Goal: Communication & Community: Participate in discussion

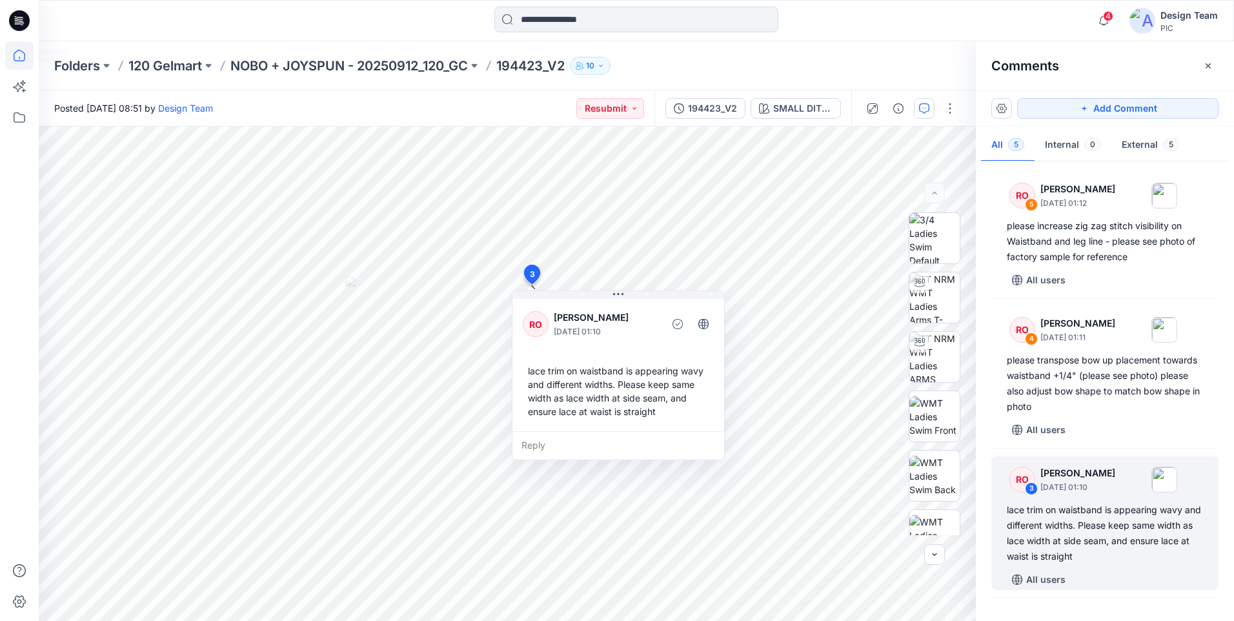
scroll to position [65, 0]
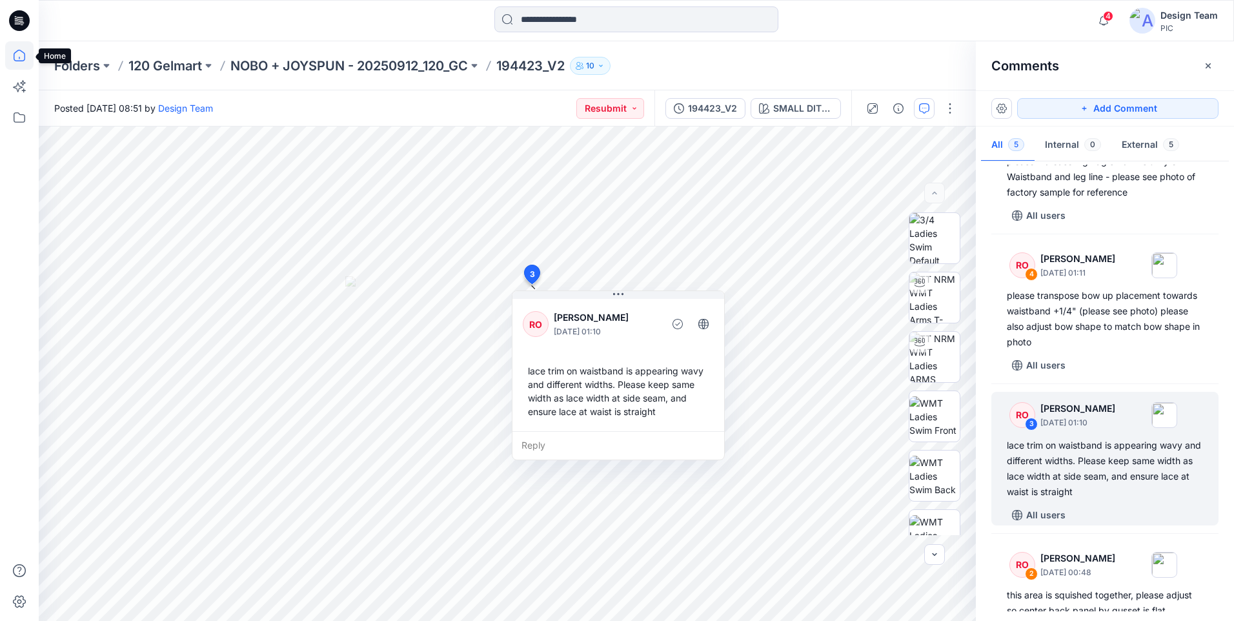
click at [23, 56] on icon at bounding box center [19, 55] width 28 height 28
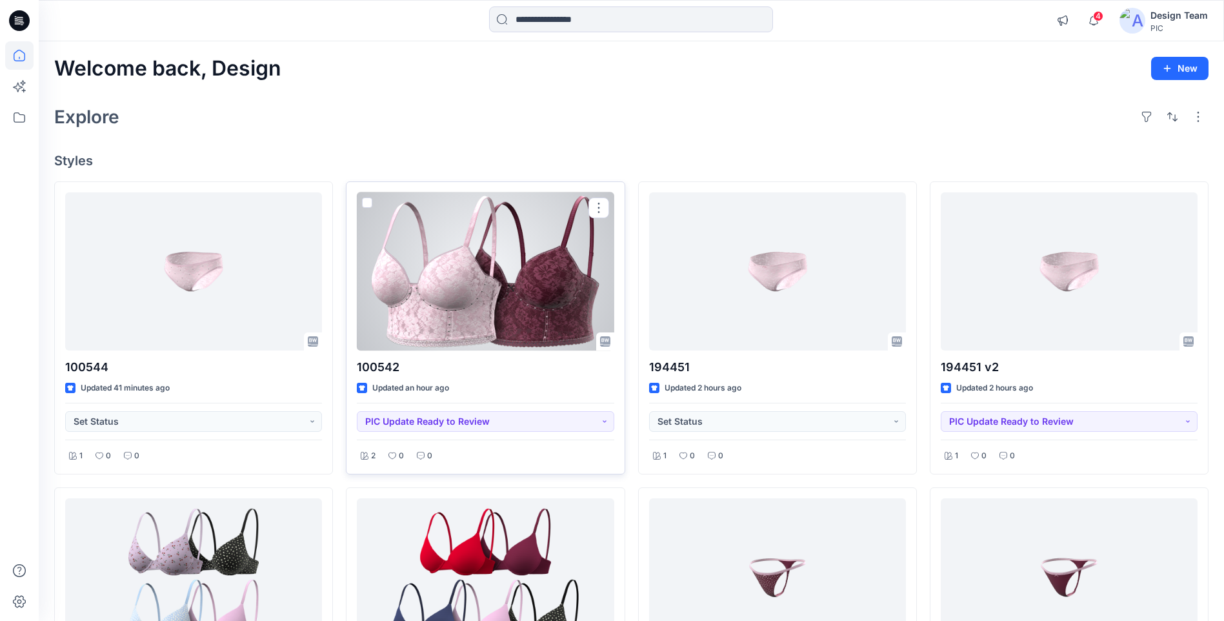
click at [409, 303] on div at bounding box center [485, 271] width 257 height 158
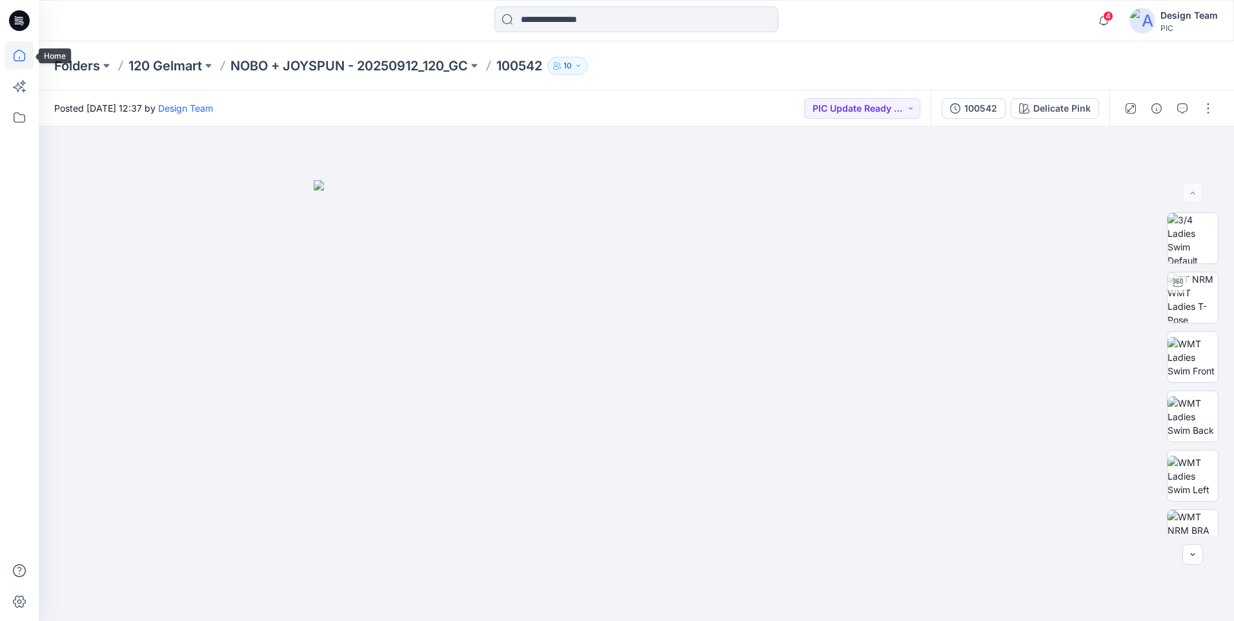
click at [17, 53] on icon at bounding box center [19, 55] width 28 height 28
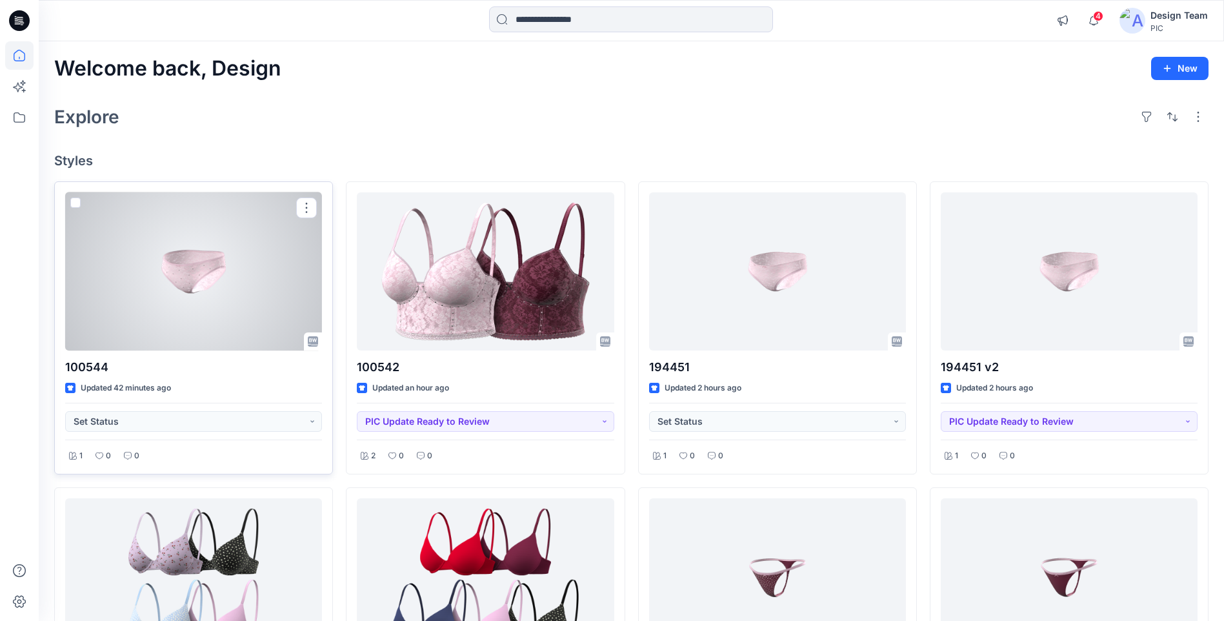
click at [154, 272] on div at bounding box center [193, 271] width 257 height 158
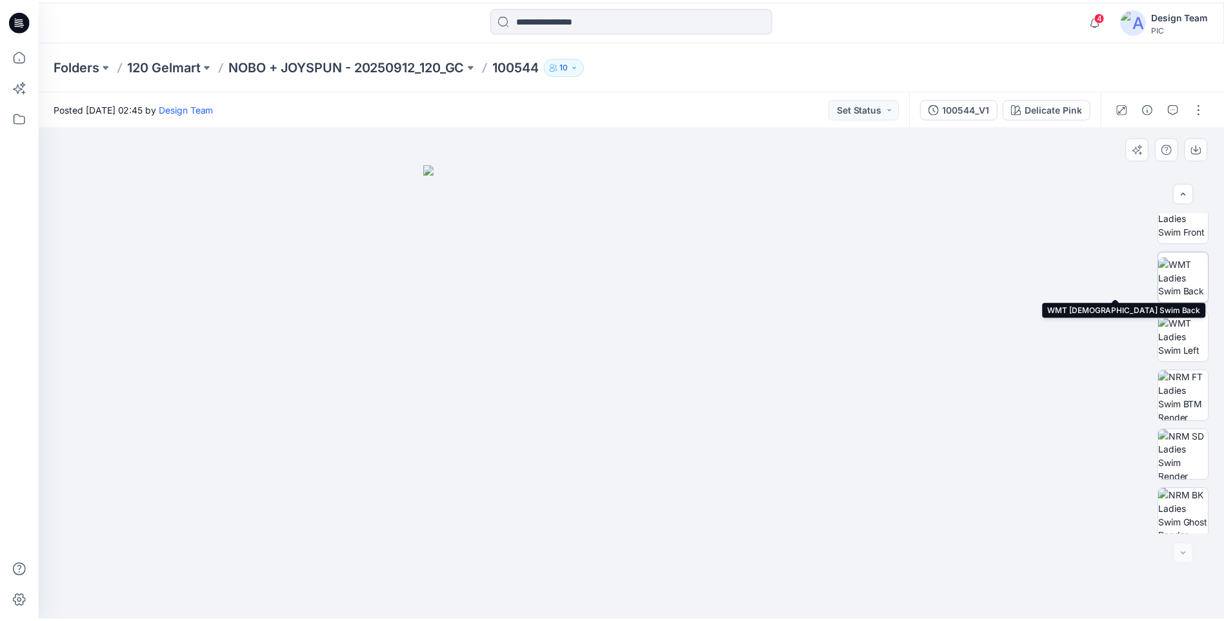
scroll to position [204, 0]
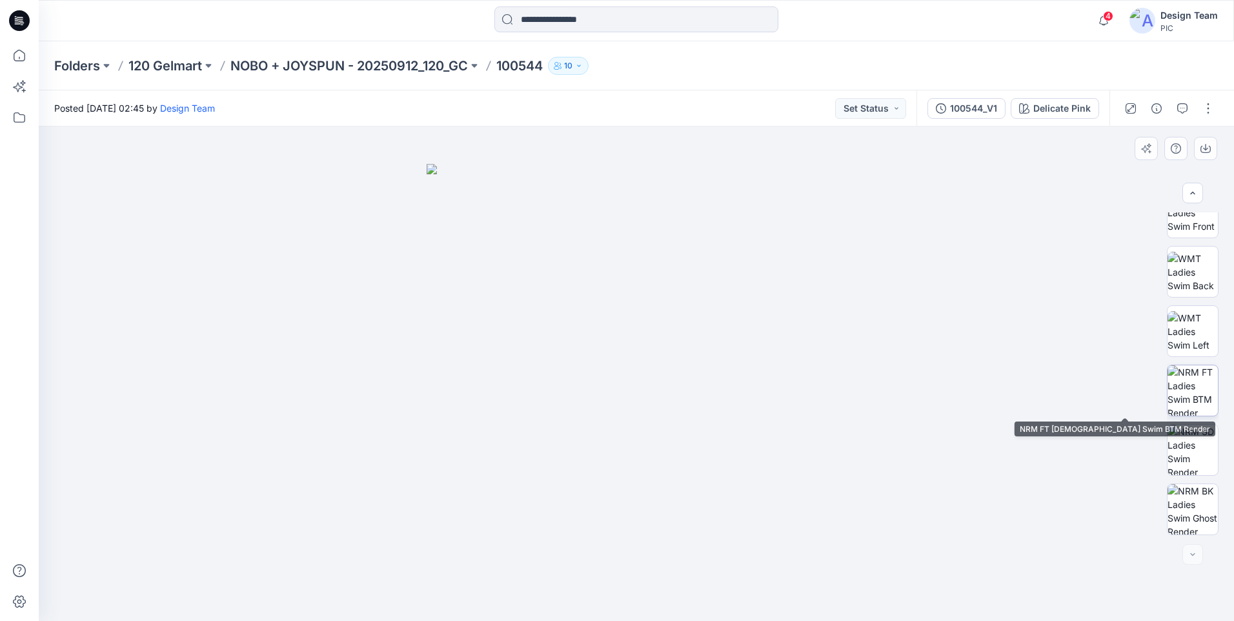
click at [1199, 401] on img at bounding box center [1192, 390] width 50 height 50
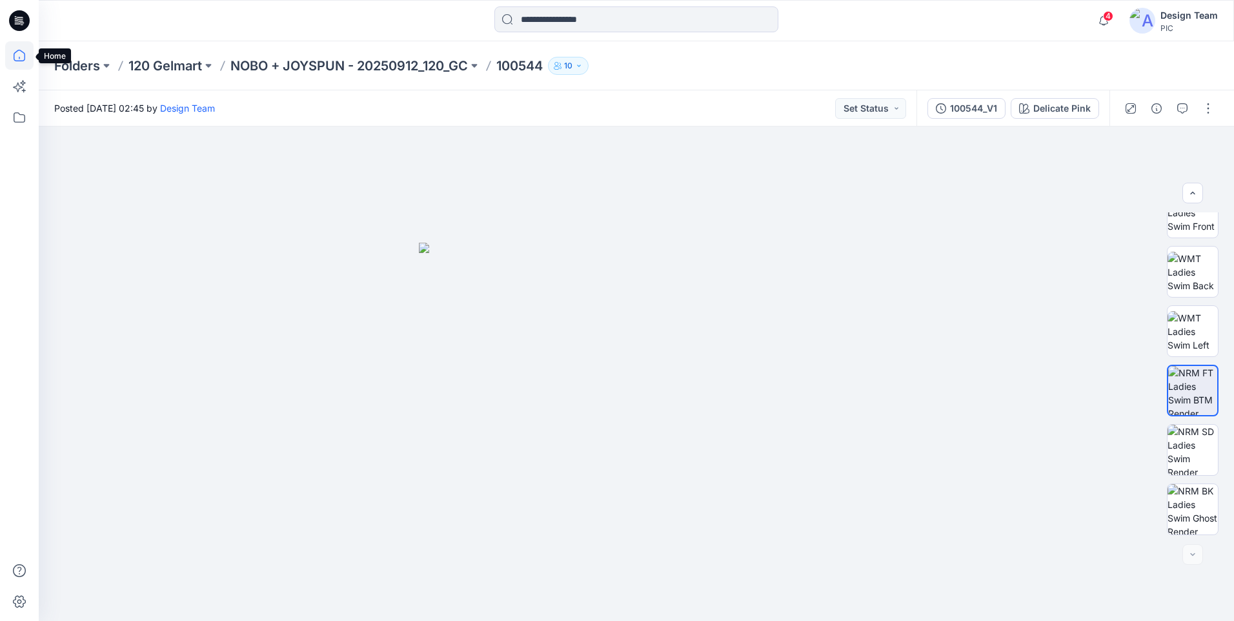
click at [15, 58] on icon at bounding box center [19, 55] width 28 height 28
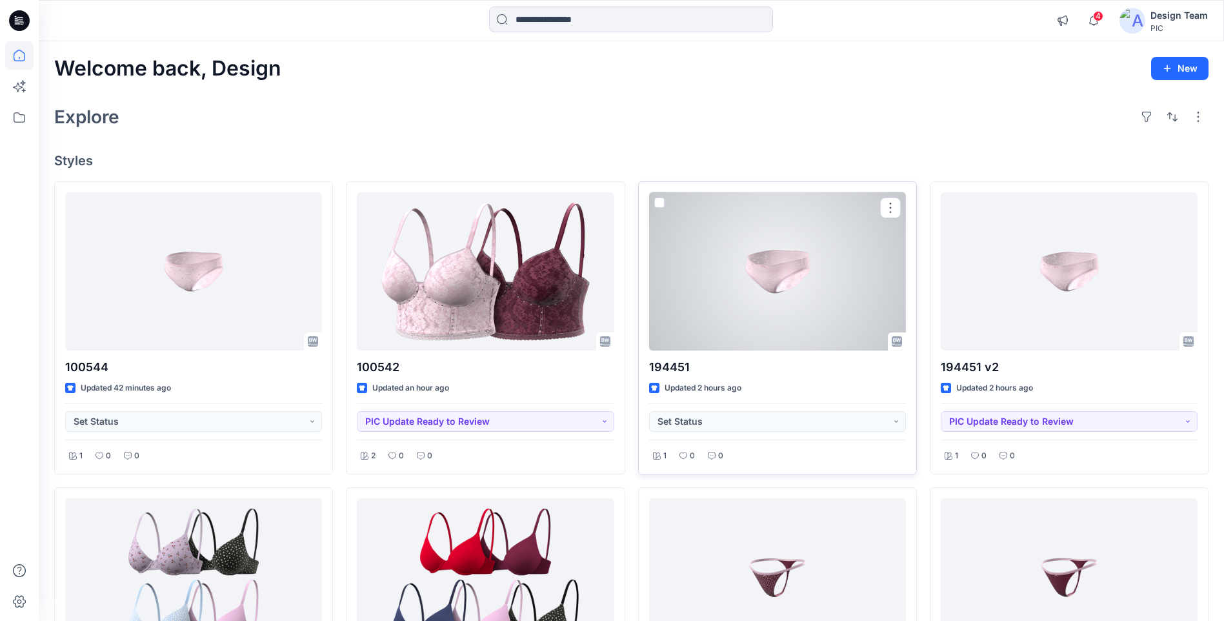
click at [721, 295] on div at bounding box center [777, 271] width 257 height 158
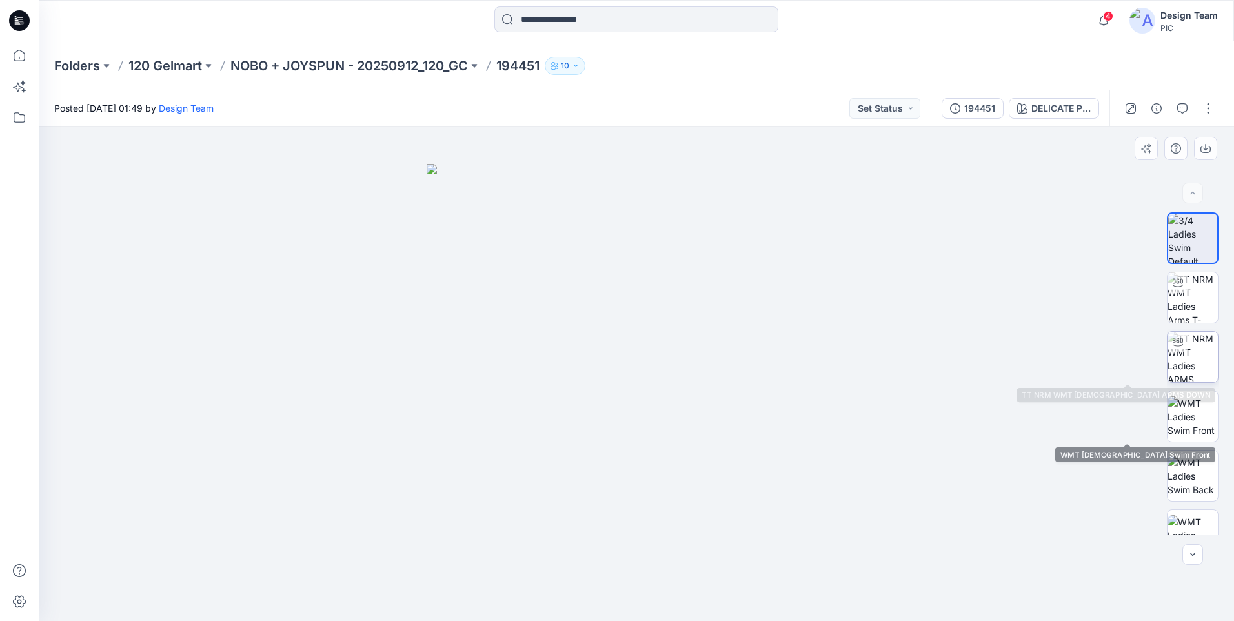
click at [1196, 372] on img at bounding box center [1192, 357] width 50 height 50
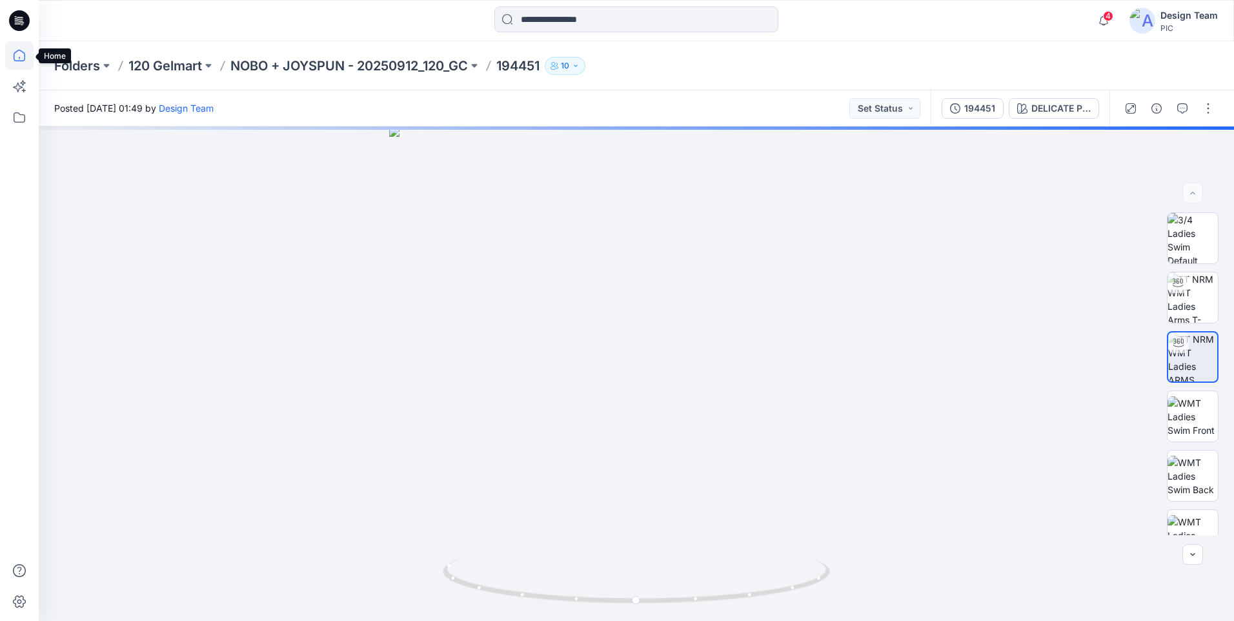
click at [18, 58] on icon at bounding box center [19, 55] width 28 height 28
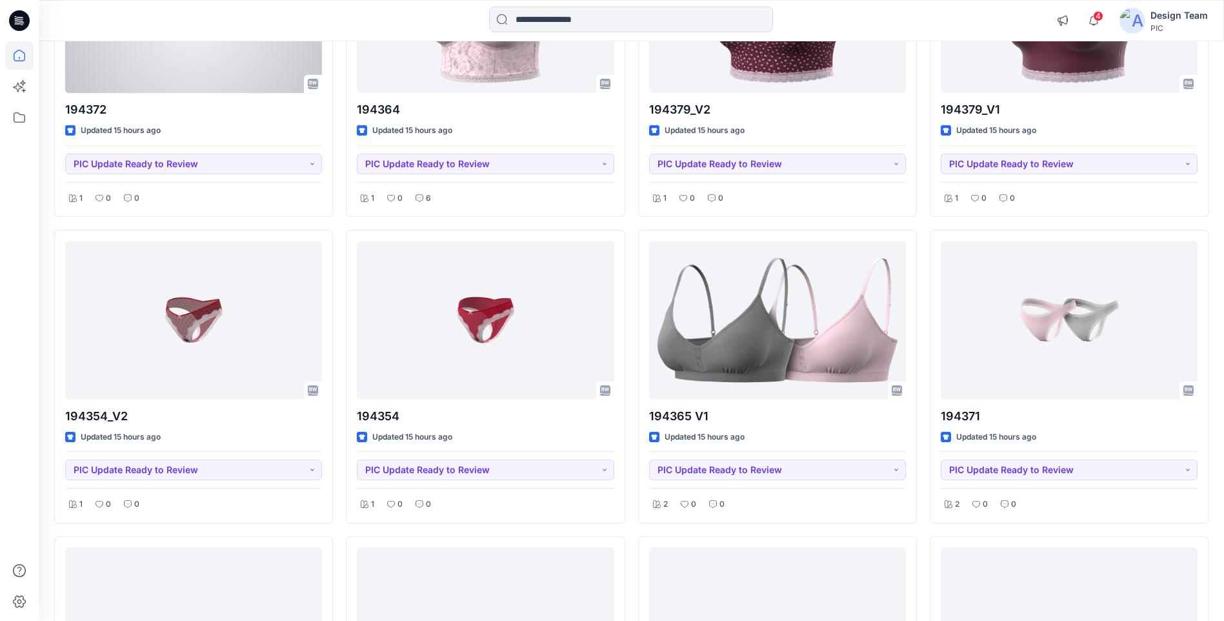
scroll to position [903, 0]
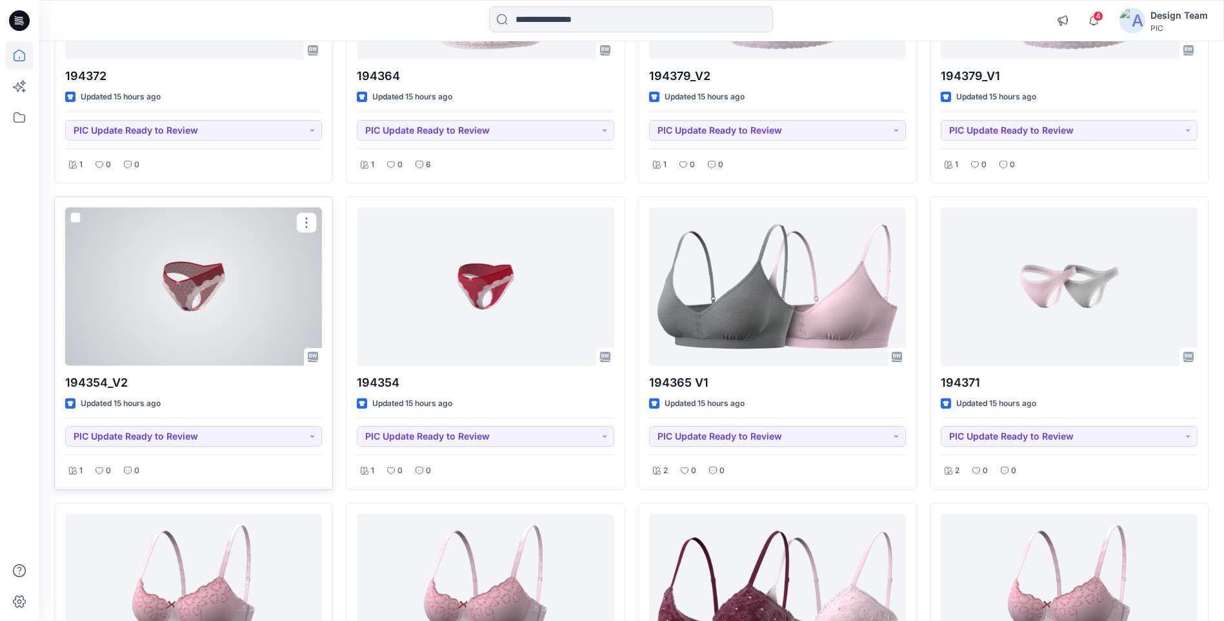
click at [267, 310] on div at bounding box center [193, 286] width 257 height 158
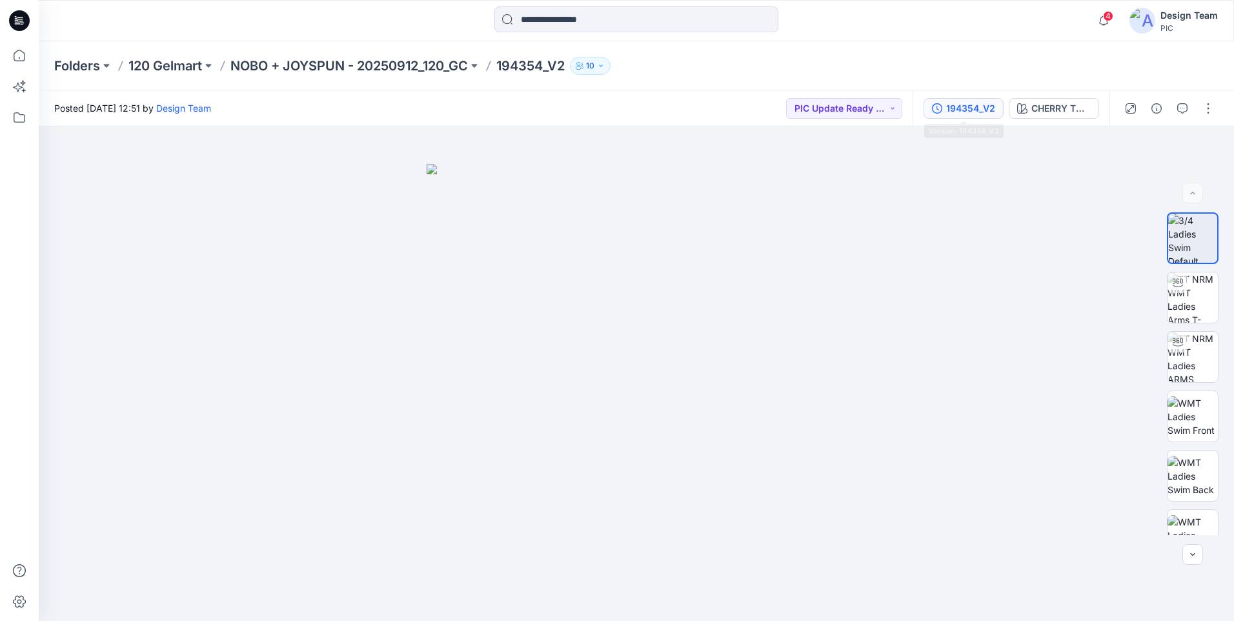
click at [957, 110] on div "194354_V2" at bounding box center [970, 108] width 49 height 14
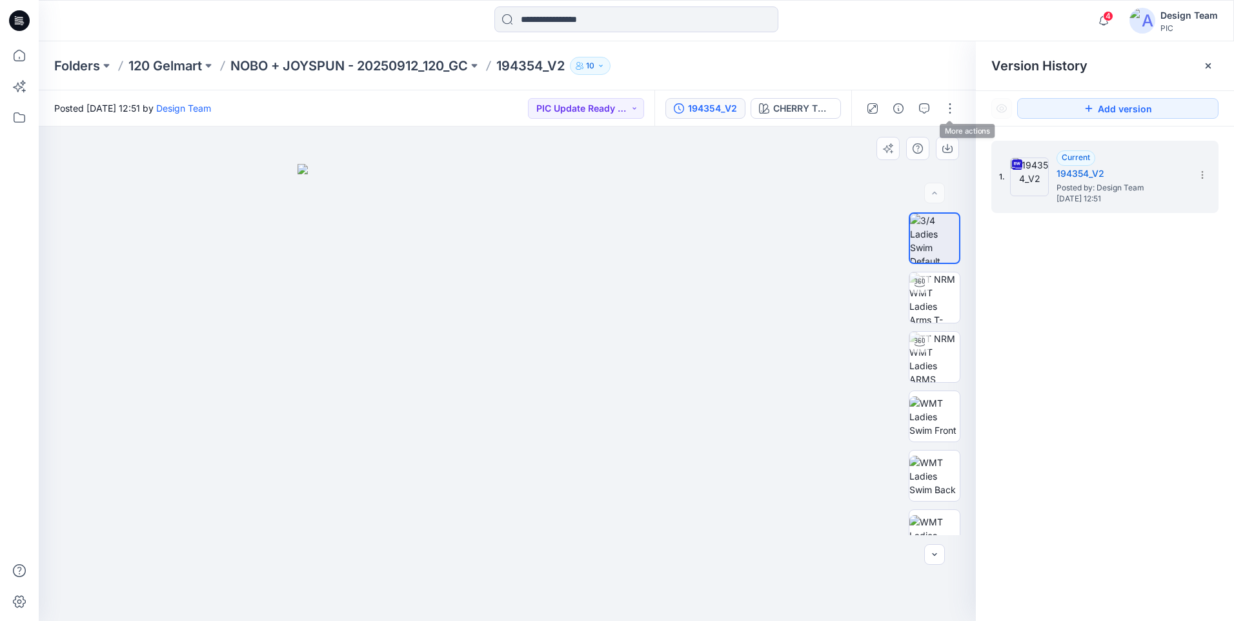
click at [658, 379] on img at bounding box center [506, 392] width 419 height 457
click at [1206, 175] on icon at bounding box center [1202, 175] width 10 height 10
click at [1163, 206] on span "Download Source BW File" at bounding box center [1137, 199] width 108 height 15
drag, startPoint x: 15, startPoint y: 55, endPoint x: 97, endPoint y: 9, distance: 94.7
click at [15, 55] on icon at bounding box center [19, 55] width 28 height 28
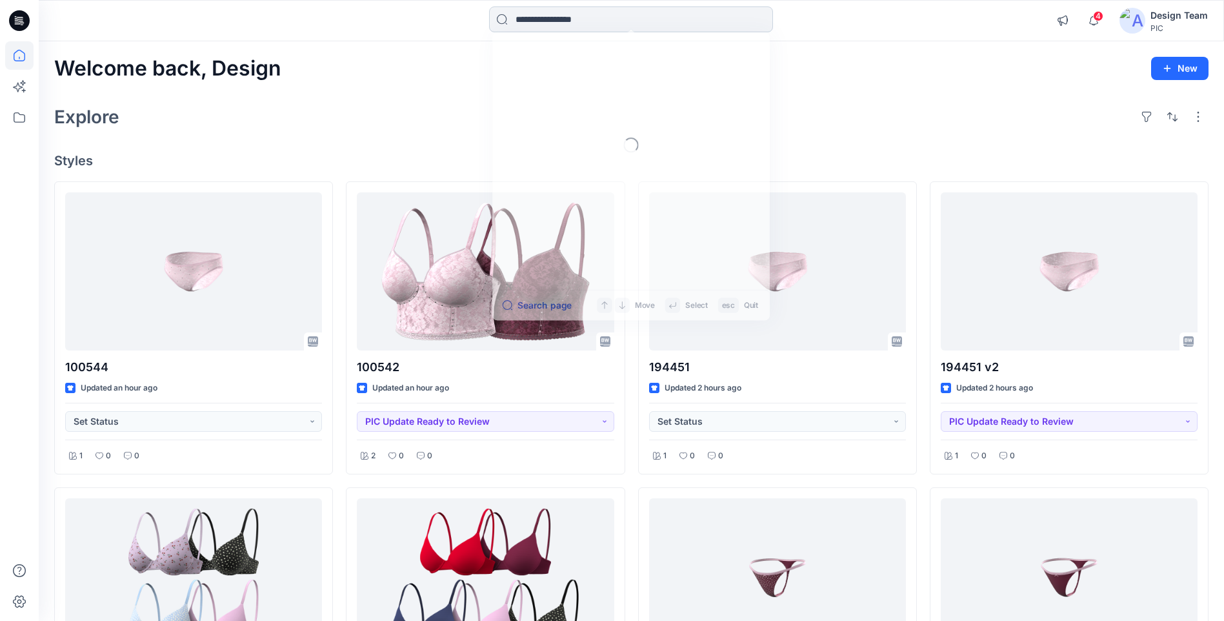
click at [637, 18] on input at bounding box center [631, 19] width 284 height 26
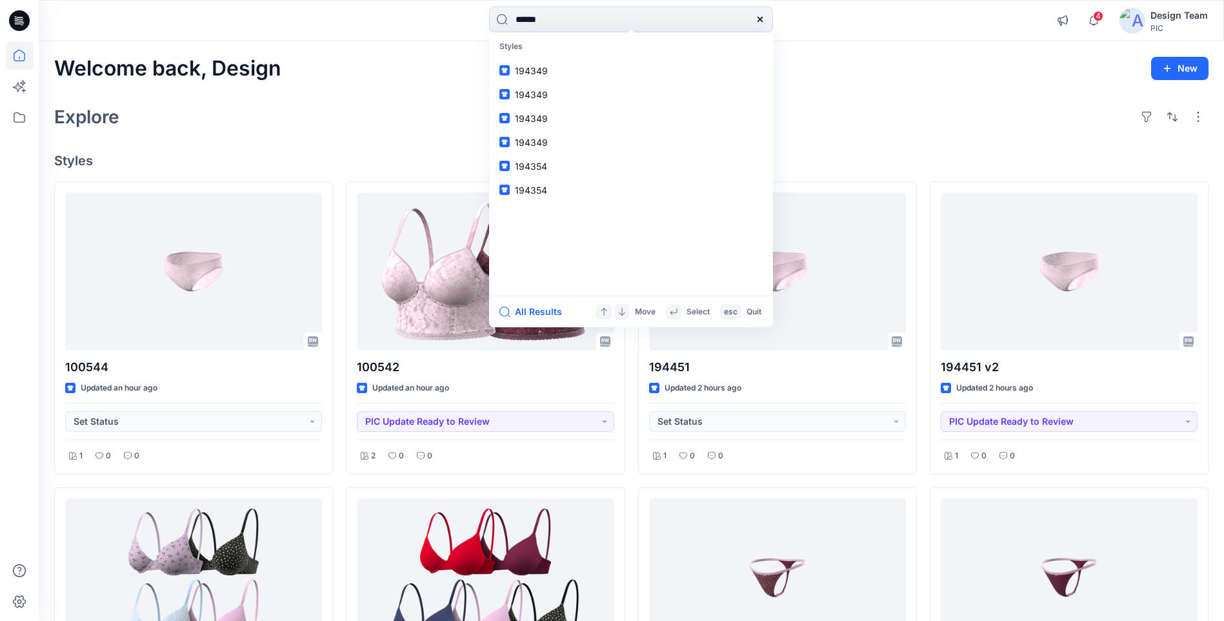
type input "******"
click at [536, 72] on mark "194355" at bounding box center [532, 70] width 35 height 15
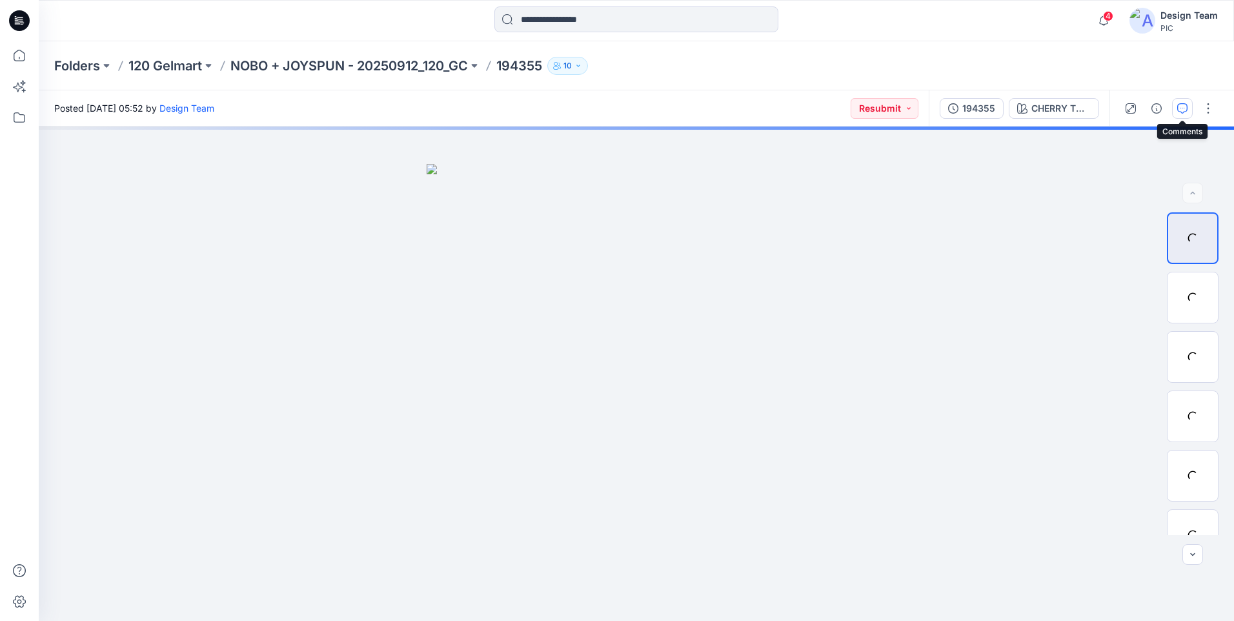
click at [1183, 106] on icon "button" at bounding box center [1182, 108] width 10 height 10
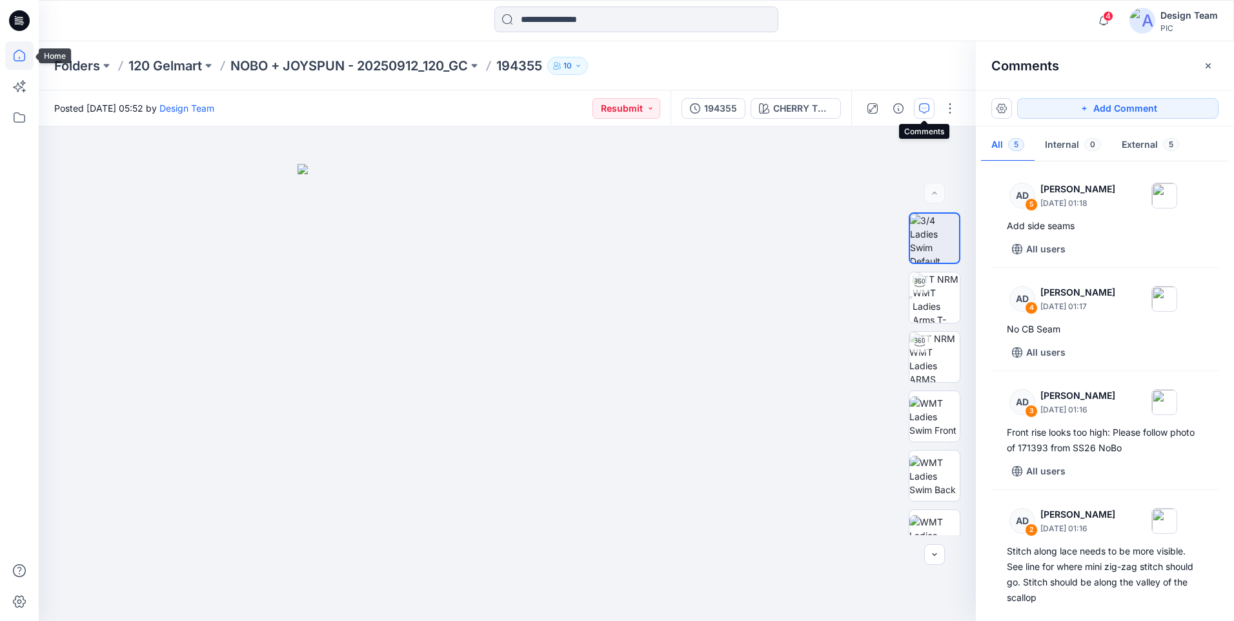
click at [18, 60] on icon at bounding box center [19, 55] width 28 height 28
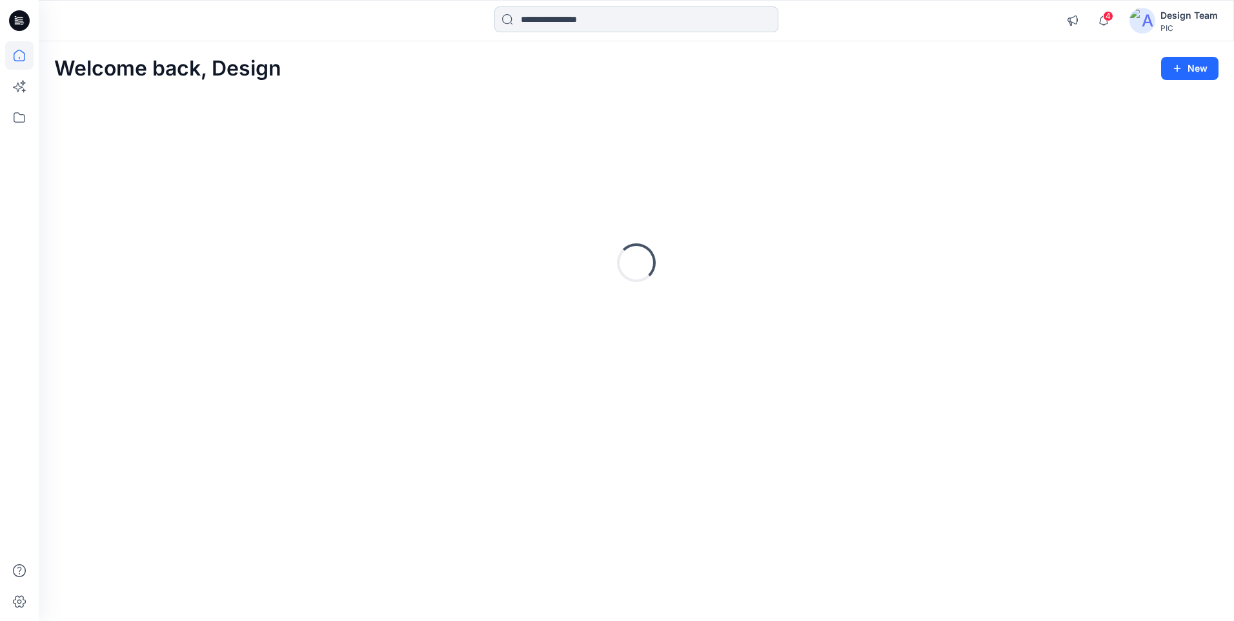
click at [635, 21] on input at bounding box center [636, 19] width 284 height 26
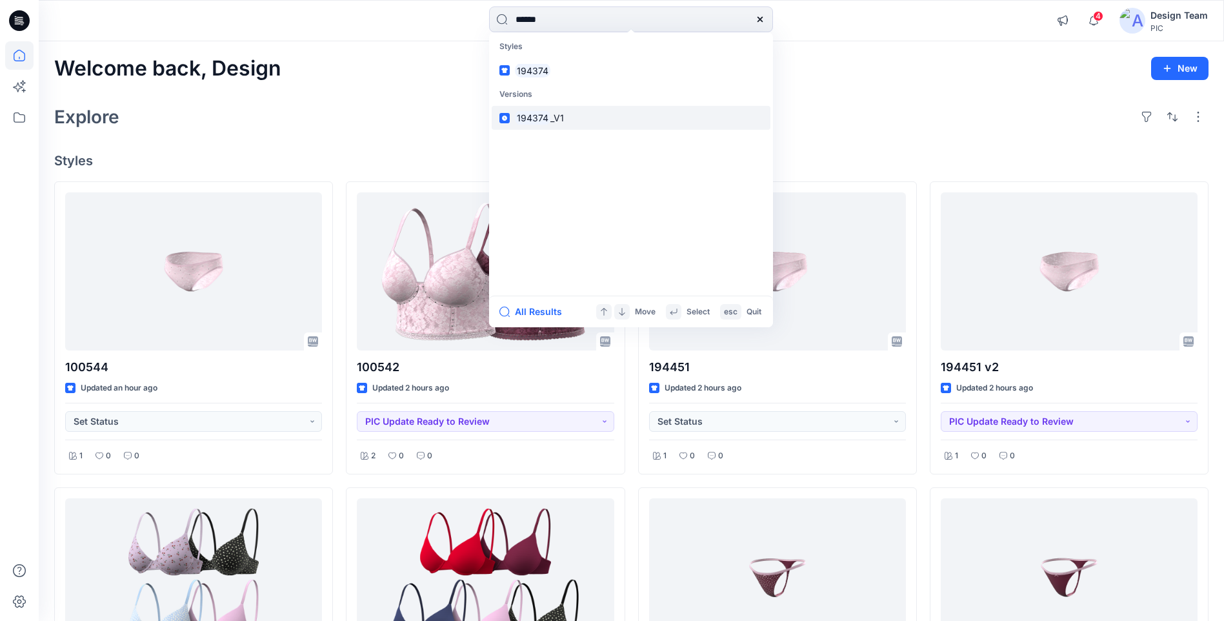
type input "******"
click at [540, 117] on mark "194374" at bounding box center [532, 117] width 35 height 15
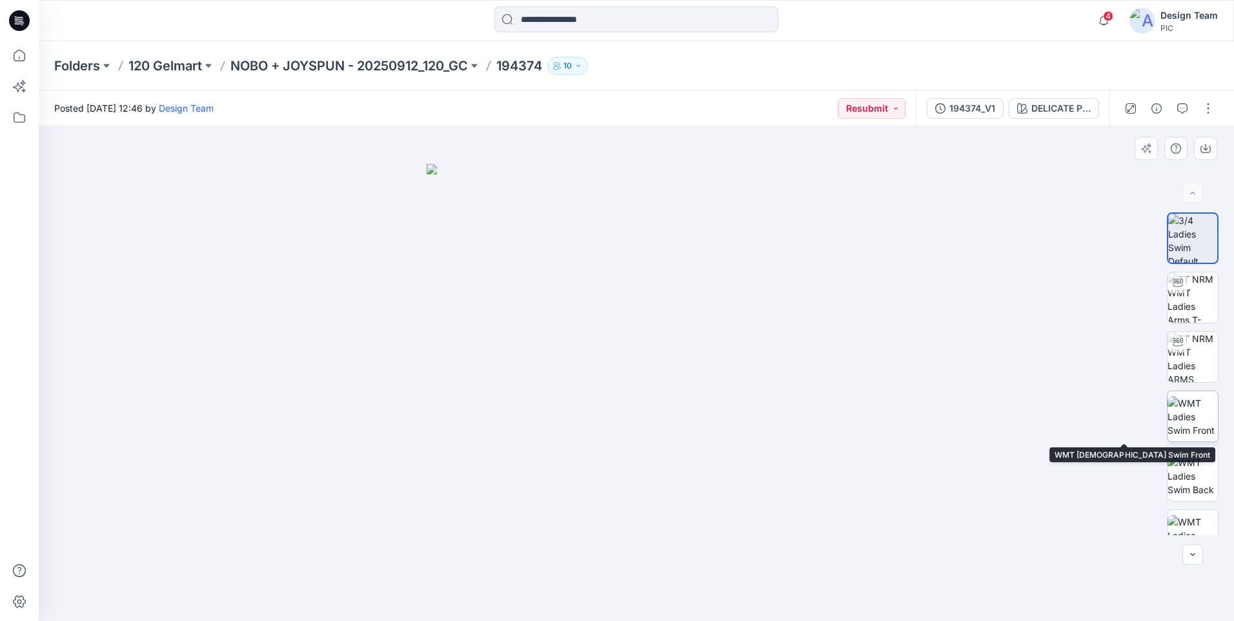
click at [1199, 426] on img at bounding box center [1192, 416] width 50 height 41
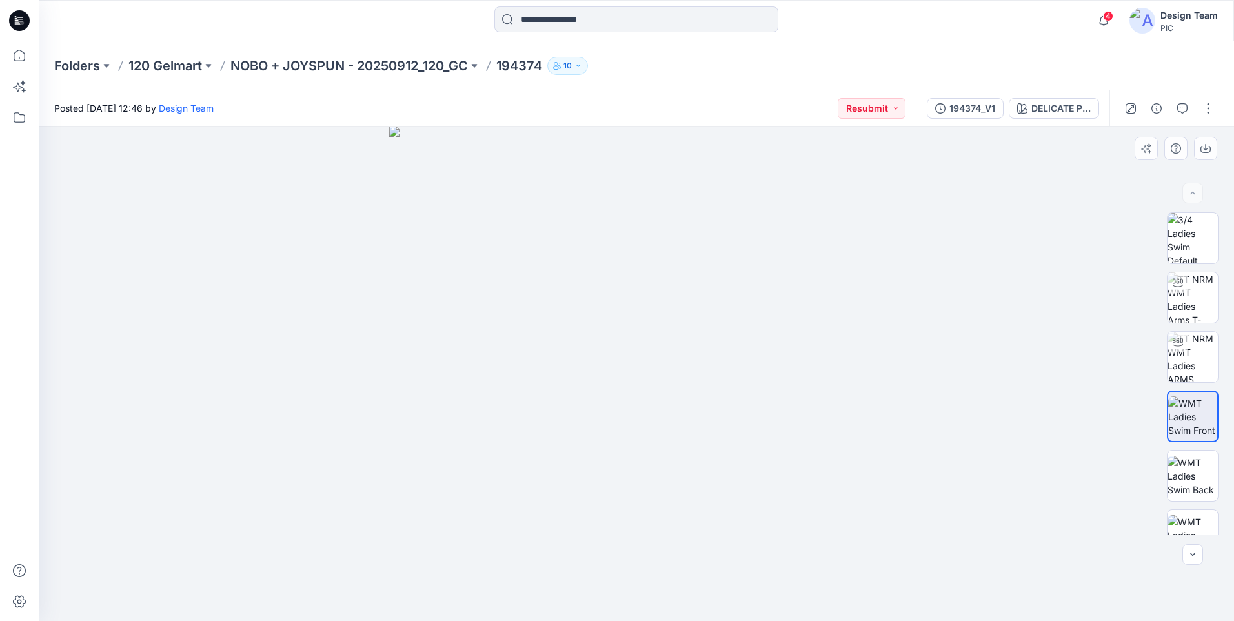
click at [635, 561] on img at bounding box center [636, 373] width 494 height 494
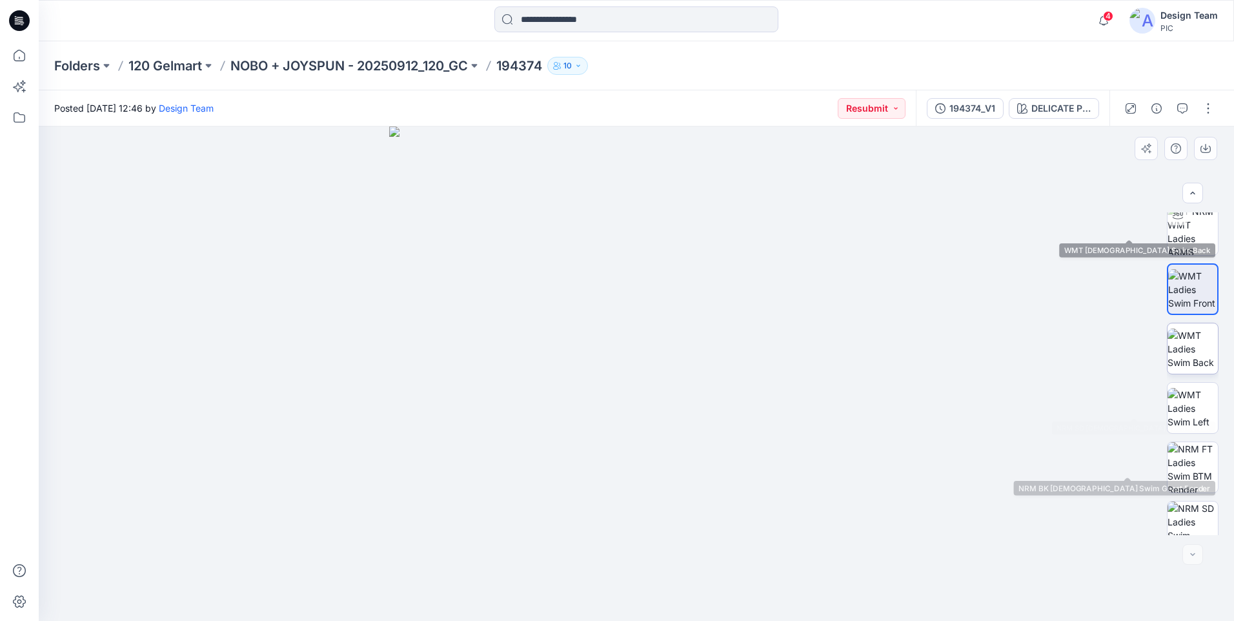
scroll to position [263, 0]
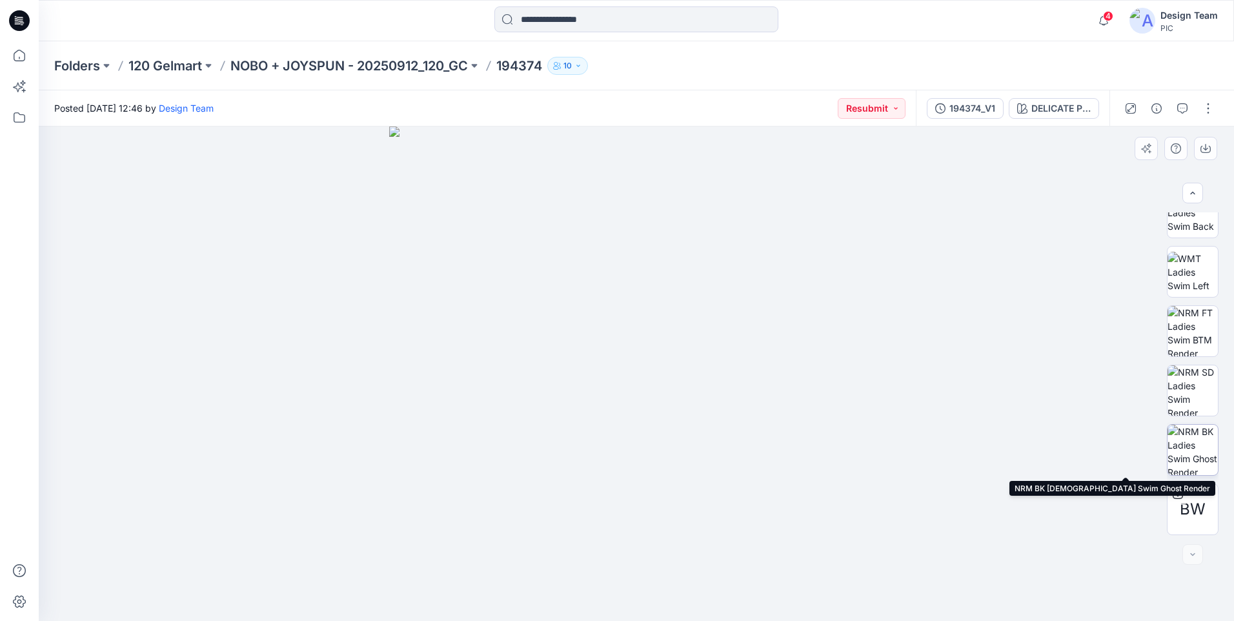
click at [1201, 451] on img at bounding box center [1192, 450] width 50 height 50
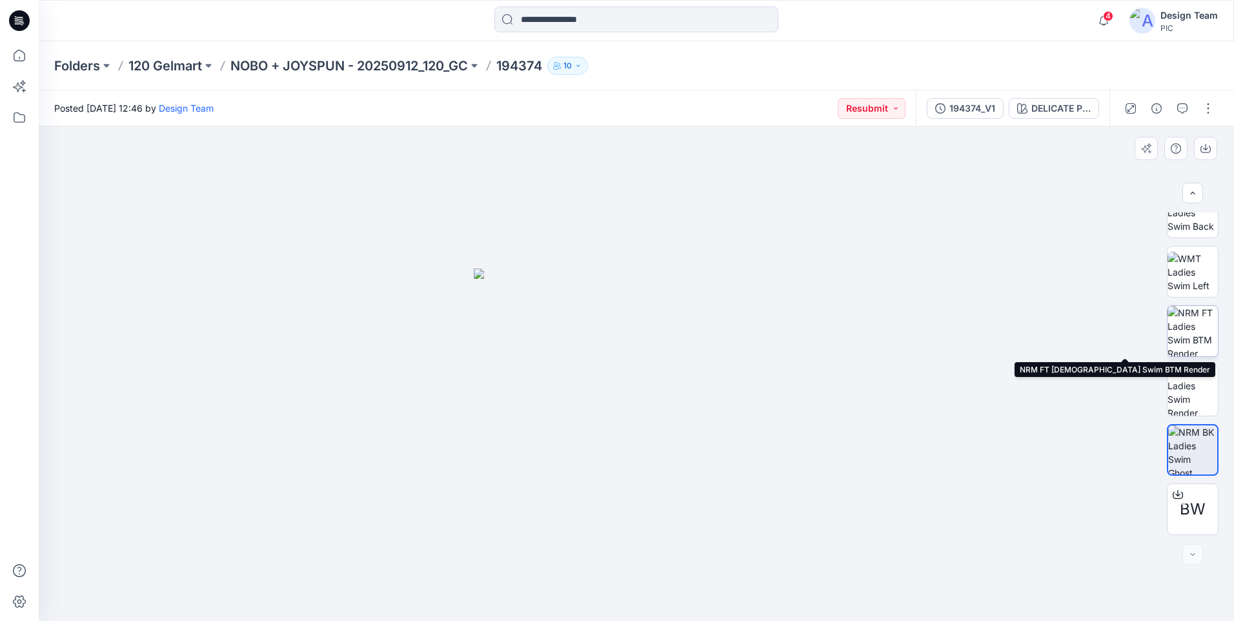
click at [1199, 337] on img at bounding box center [1192, 331] width 50 height 50
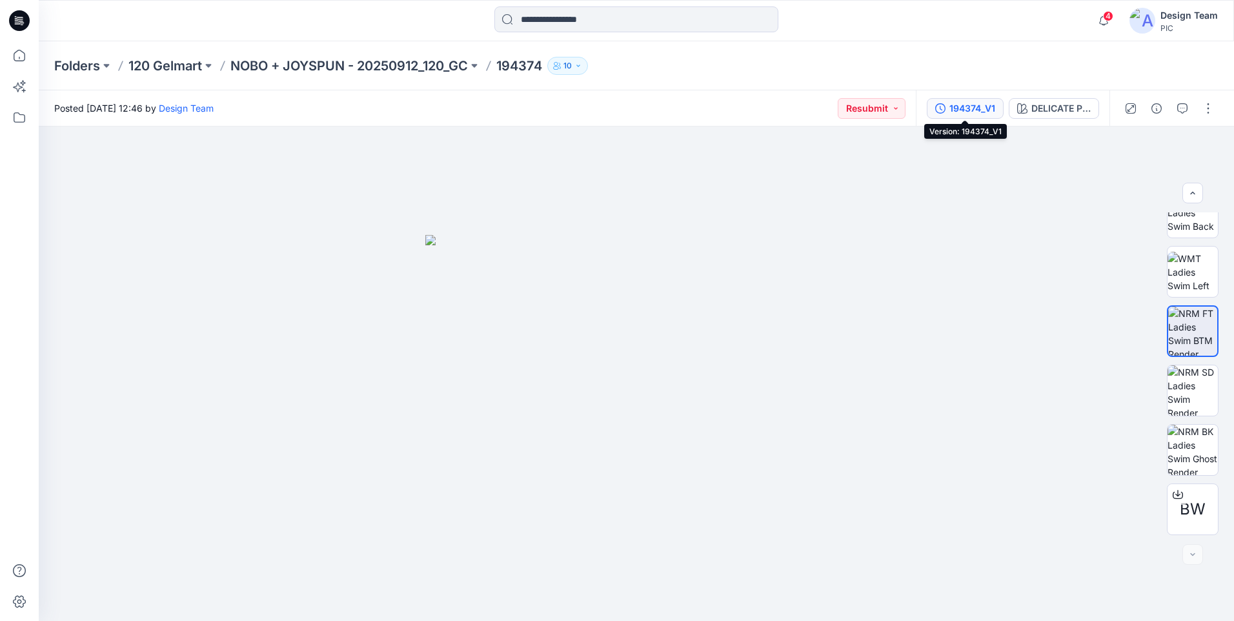
click at [994, 110] on div "194374_V1" at bounding box center [972, 108] width 46 height 14
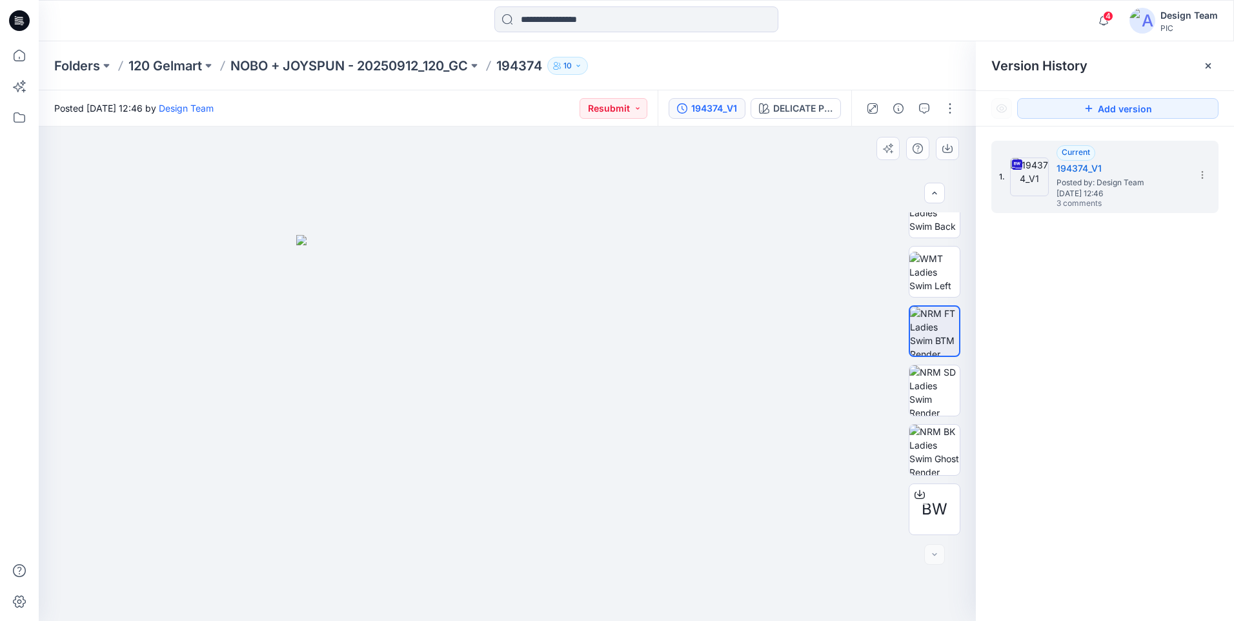
click at [754, 248] on div at bounding box center [507, 373] width 937 height 494
click at [920, 114] on button "button" at bounding box center [924, 108] width 21 height 21
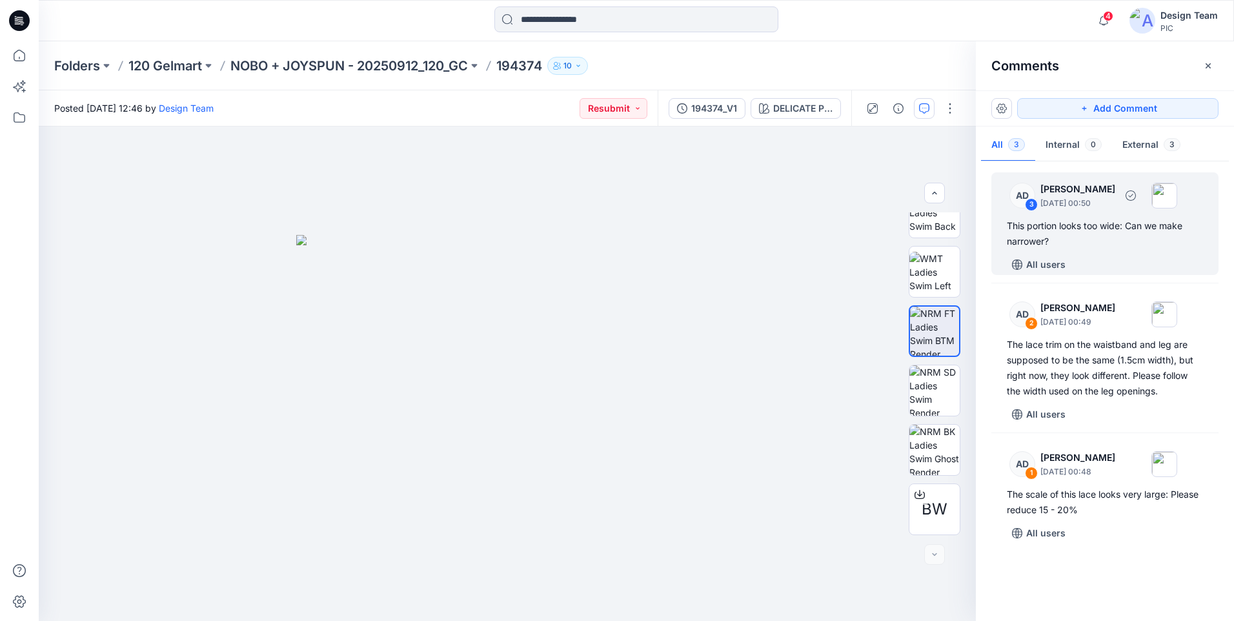
click at [1037, 232] on div "This portion looks too wide: Can we make narrower?" at bounding box center [1104, 233] width 196 height 31
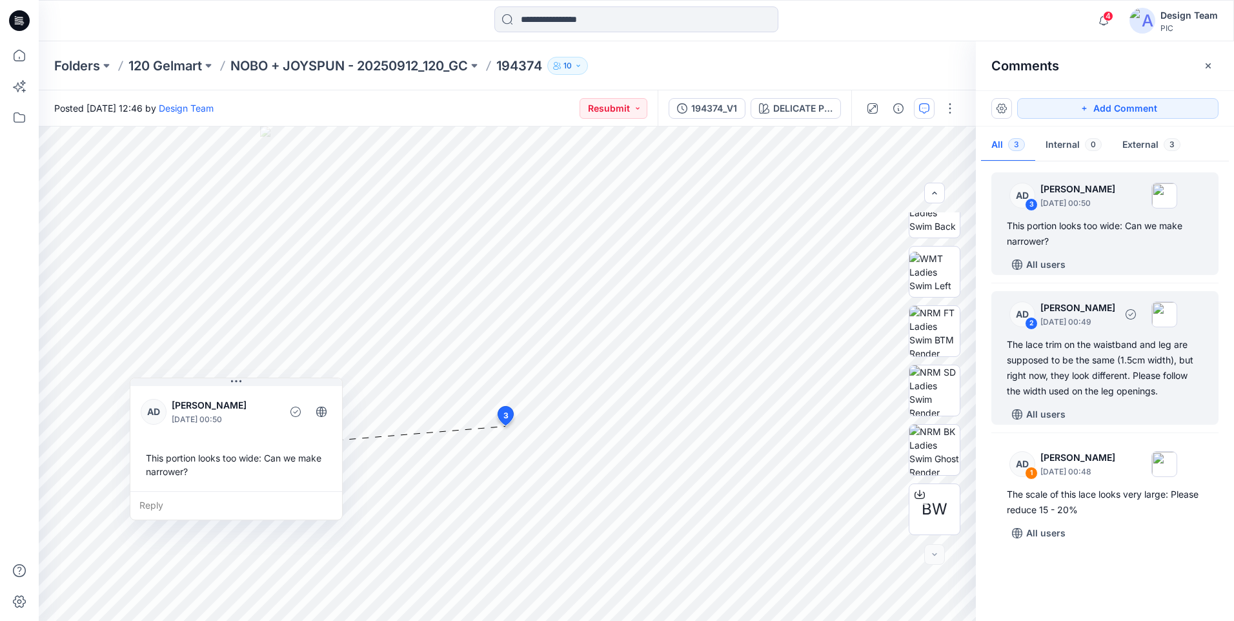
click at [1072, 379] on div "The lace trim on the waistband and leg are supposed to be the same (1.5cm width…" at bounding box center [1104, 368] width 196 height 62
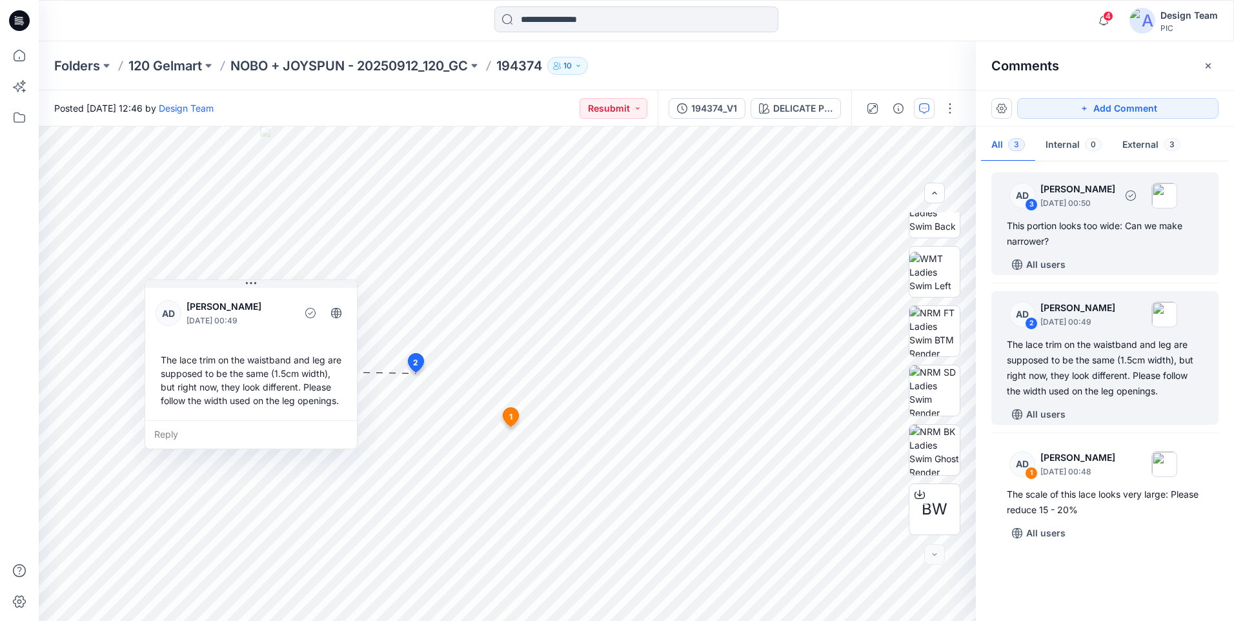
click at [1056, 231] on div "This portion looks too wide: Can we make narrower?" at bounding box center [1104, 233] width 196 height 31
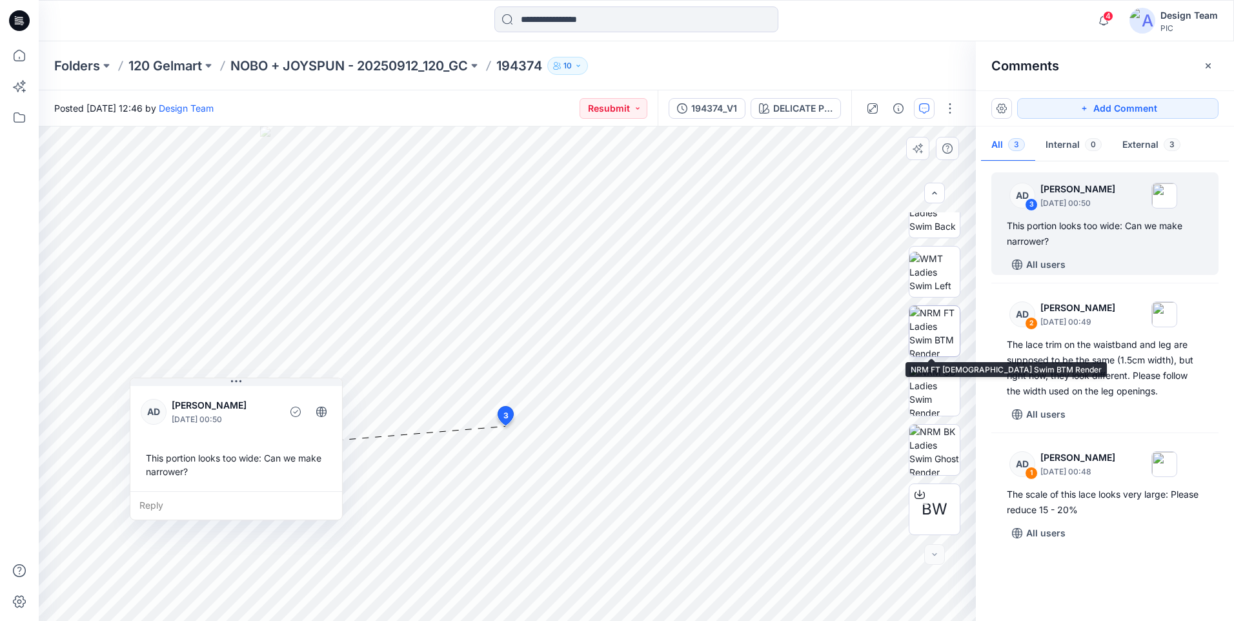
click at [934, 342] on img at bounding box center [934, 331] width 50 height 50
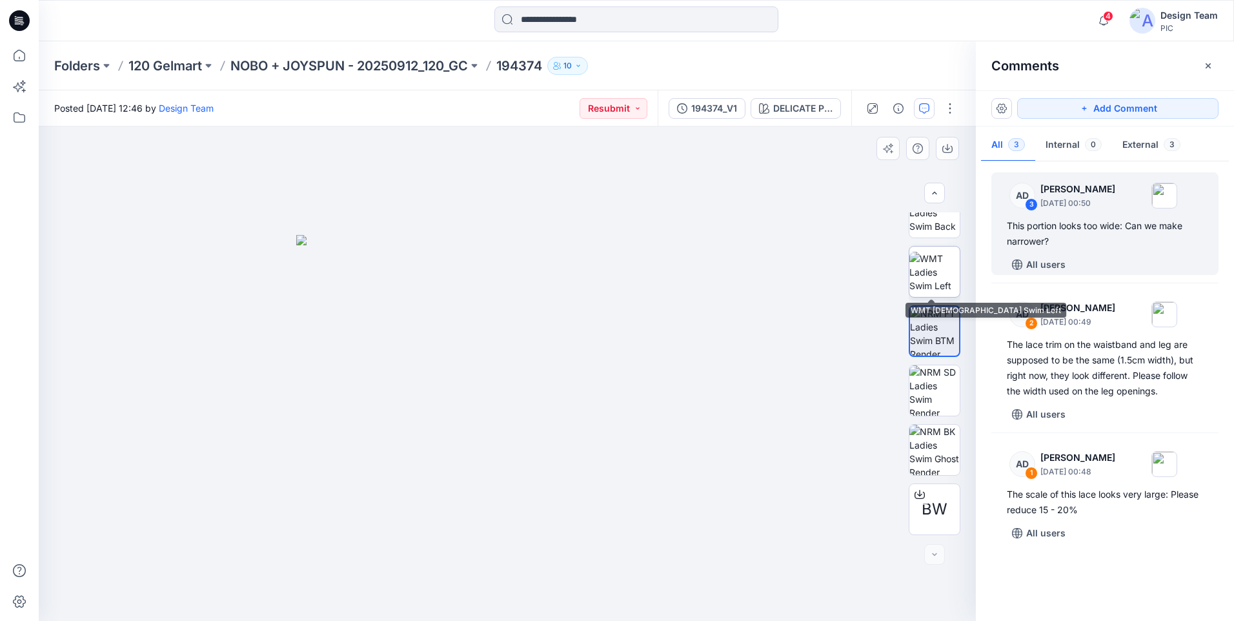
click at [936, 270] on img at bounding box center [934, 272] width 50 height 41
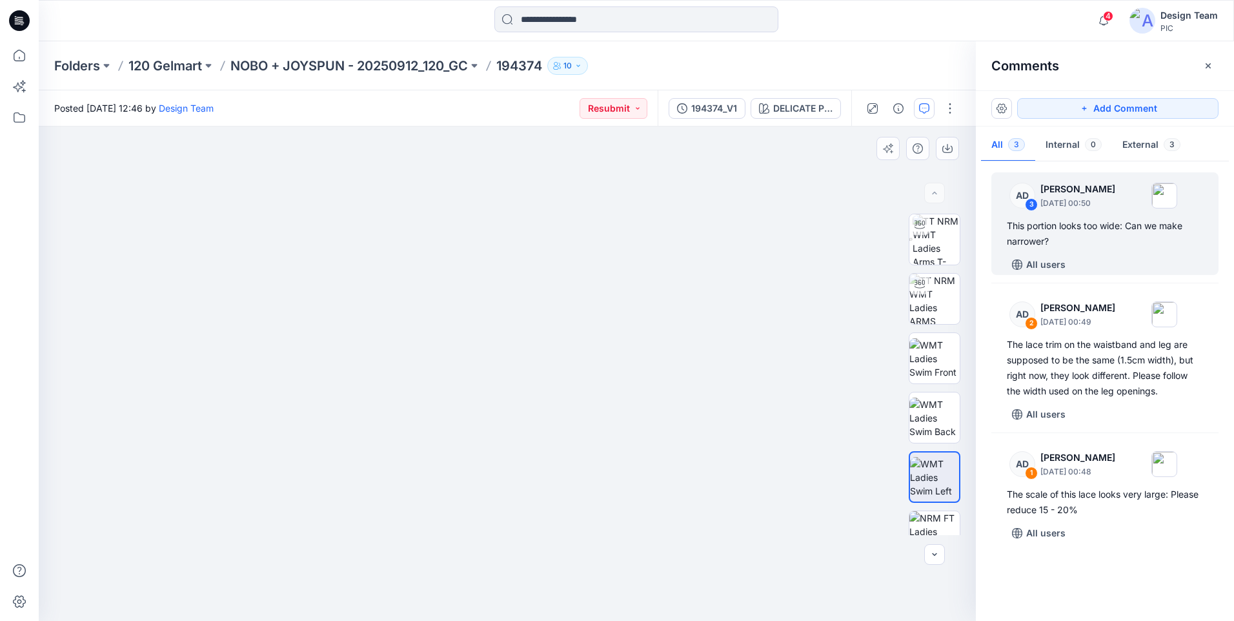
scroll to position [0, 0]
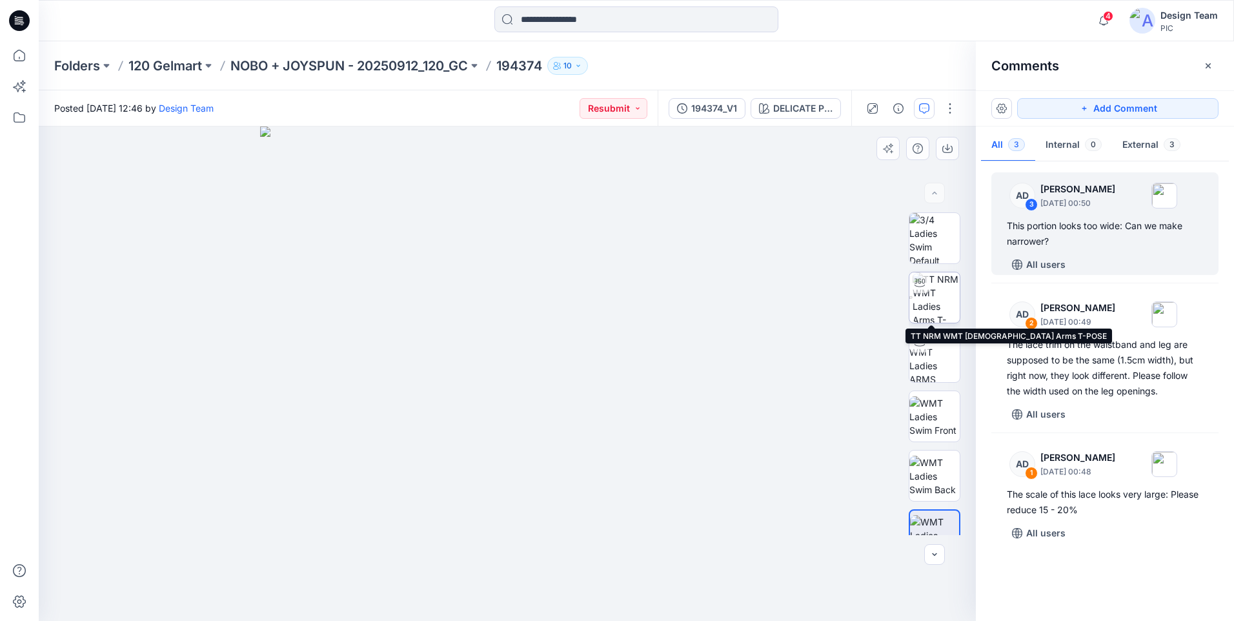
click at [932, 294] on img at bounding box center [935, 297] width 47 height 50
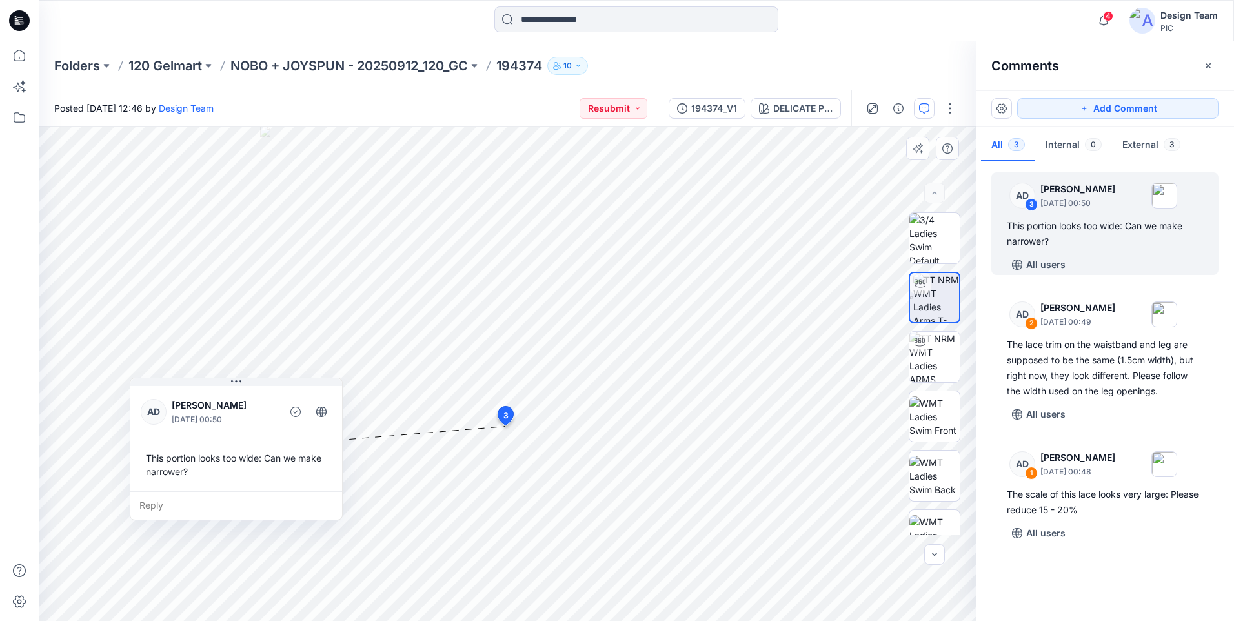
click at [939, 299] on img at bounding box center [936, 297] width 46 height 49
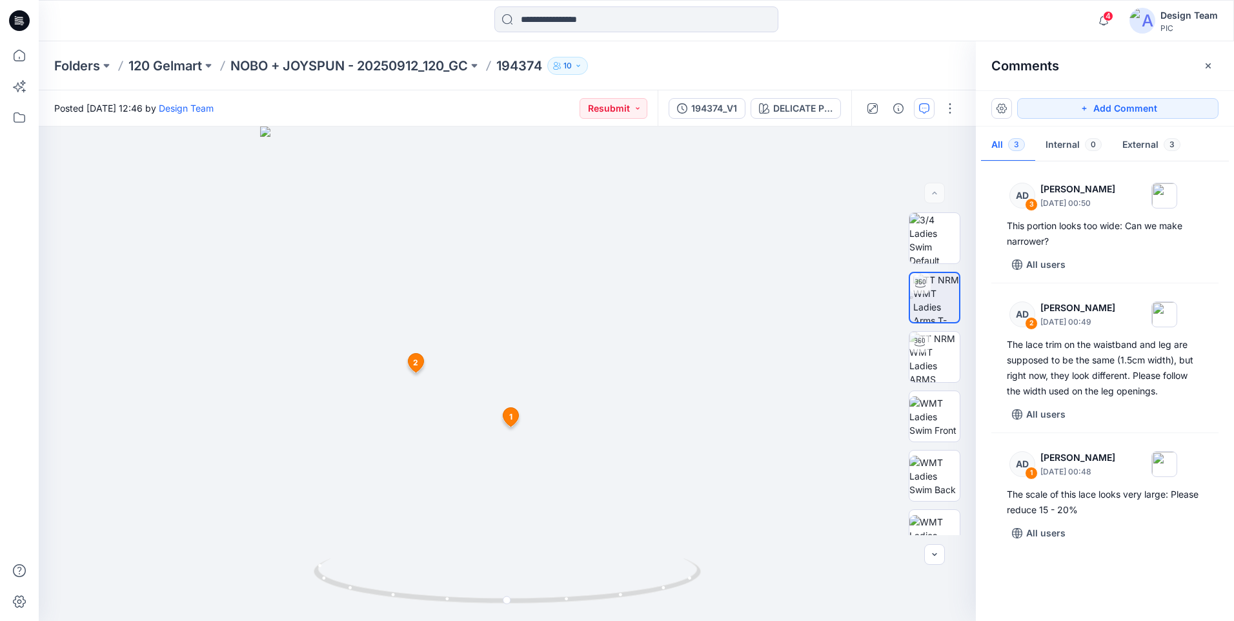
click at [488, 264] on div at bounding box center [507, 373] width 937 height 494
drag, startPoint x: 549, startPoint y: 603, endPoint x: 403, endPoint y: 603, distance: 146.5
click at [454, 604] on icon at bounding box center [509, 582] width 390 height 48
drag, startPoint x: 528, startPoint y: 602, endPoint x: 365, endPoint y: 588, distance: 163.8
click at [365, 588] on icon at bounding box center [509, 582] width 390 height 48
